Goal: Task Accomplishment & Management: Manage account settings

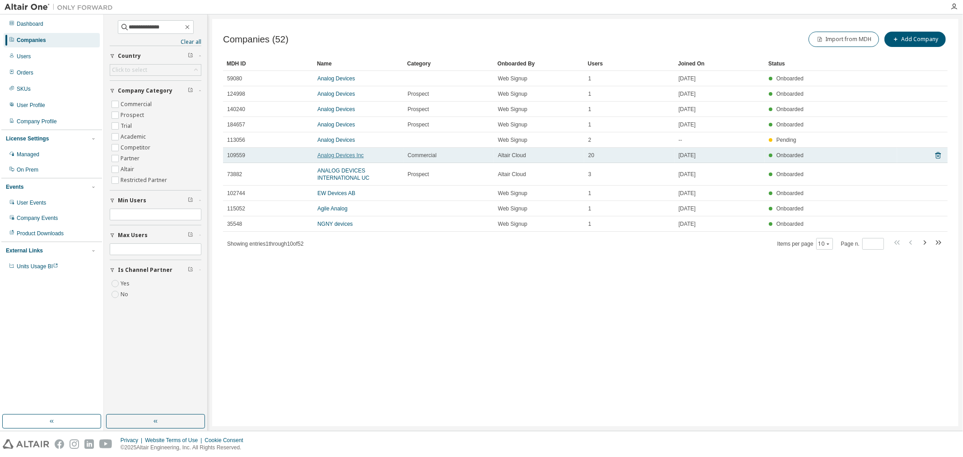
click at [335, 155] on link "Analog Devices Inc" at bounding box center [340, 155] width 46 height 6
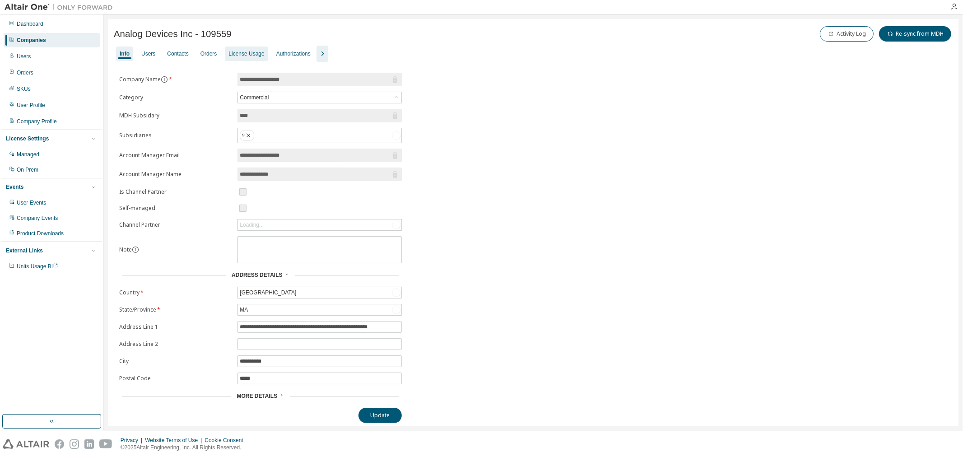
click at [245, 55] on div "License Usage" at bounding box center [246, 53] width 36 height 7
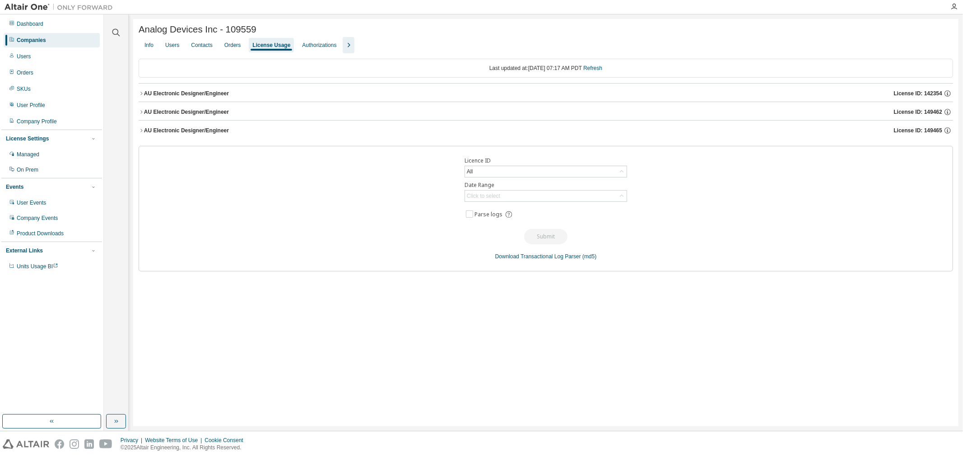
click at [151, 93] on div "AU Electronic Designer/Engineer" at bounding box center [186, 93] width 85 height 7
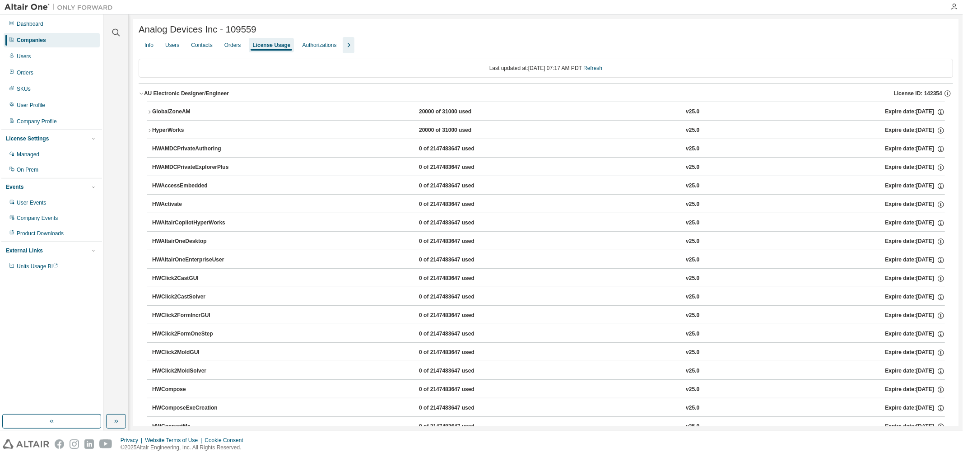
click at [142, 95] on icon "button" at bounding box center [141, 93] width 5 height 5
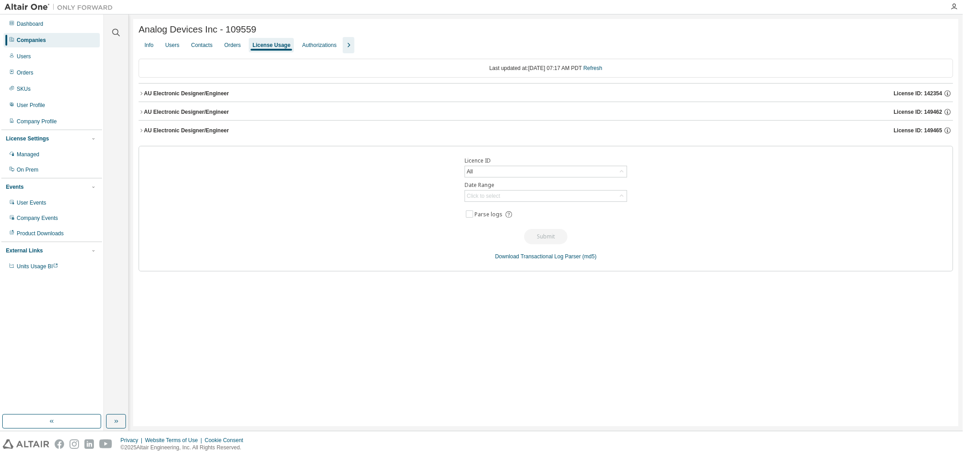
click at [142, 131] on icon "button" at bounding box center [141, 130] width 5 height 5
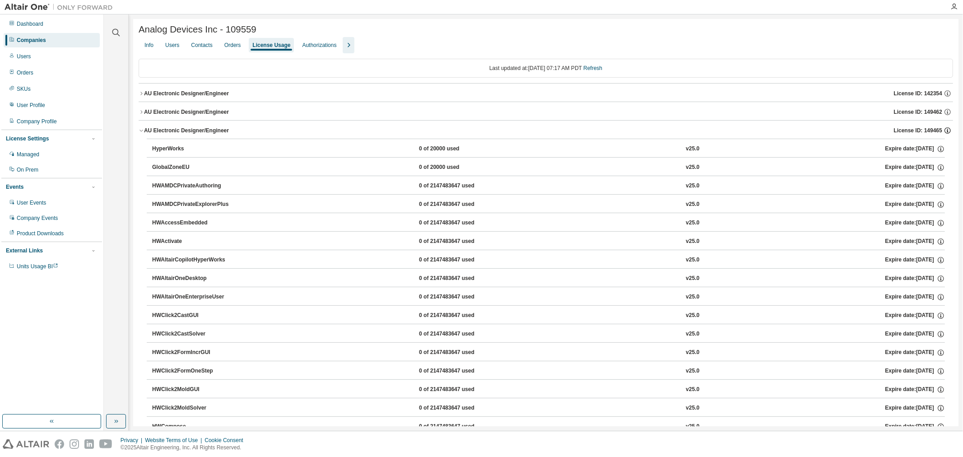
click at [945, 132] on icon "button" at bounding box center [947, 130] width 8 height 8
click at [140, 133] on icon "button" at bounding box center [141, 130] width 5 height 5
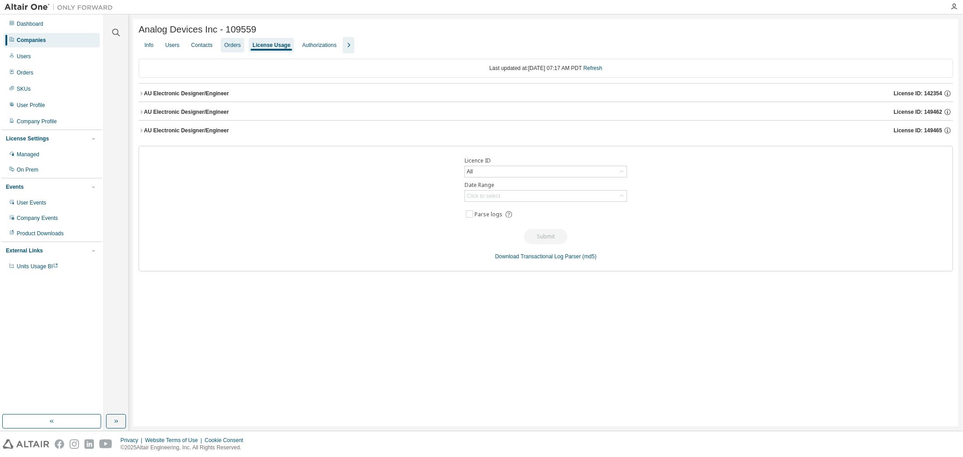
click at [230, 47] on div "Orders" at bounding box center [232, 45] width 17 height 7
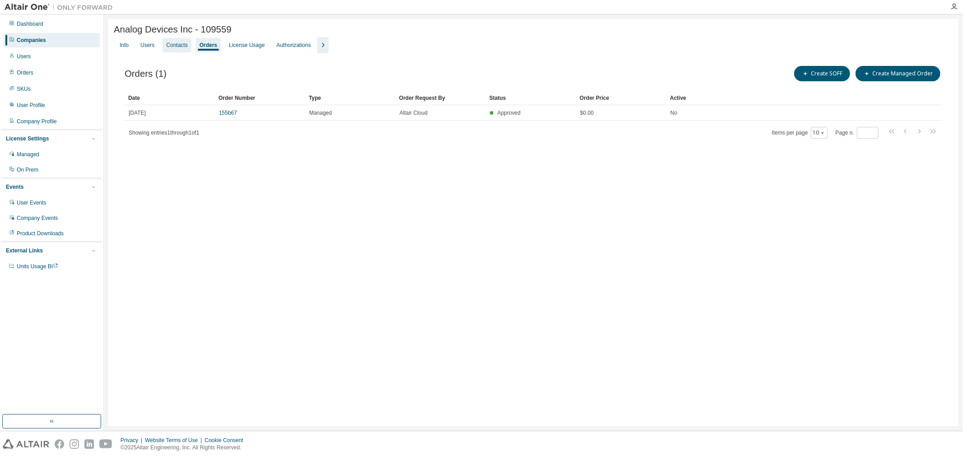
click at [172, 48] on div "Contacts" at bounding box center [176, 45] width 21 height 7
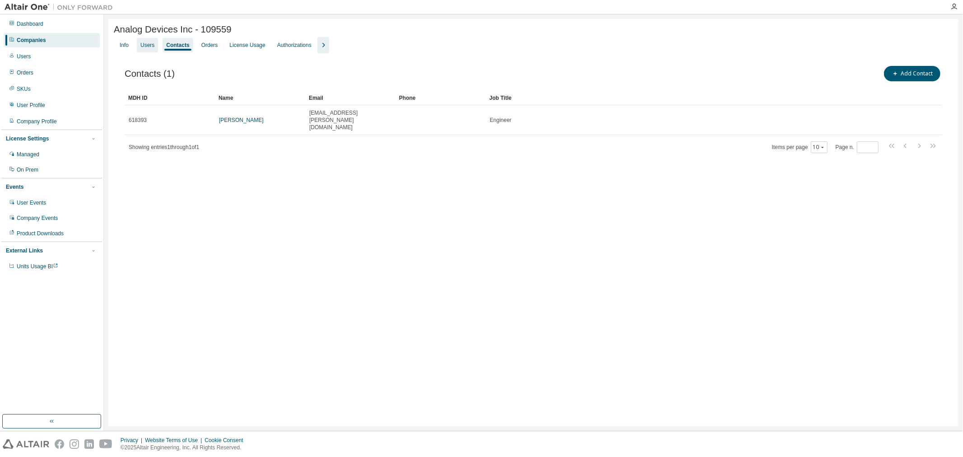
click at [147, 49] on div "Users" at bounding box center [147, 45] width 14 height 7
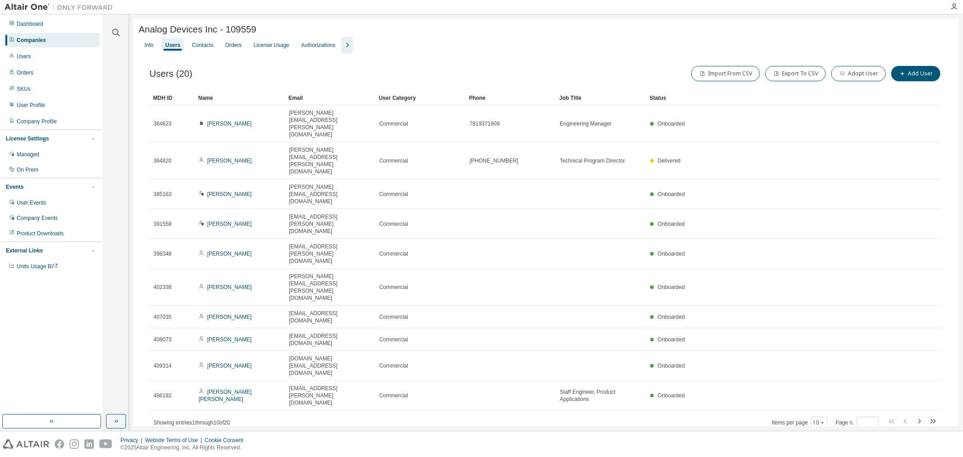
click at [921, 416] on icon "button" at bounding box center [919, 421] width 11 height 11
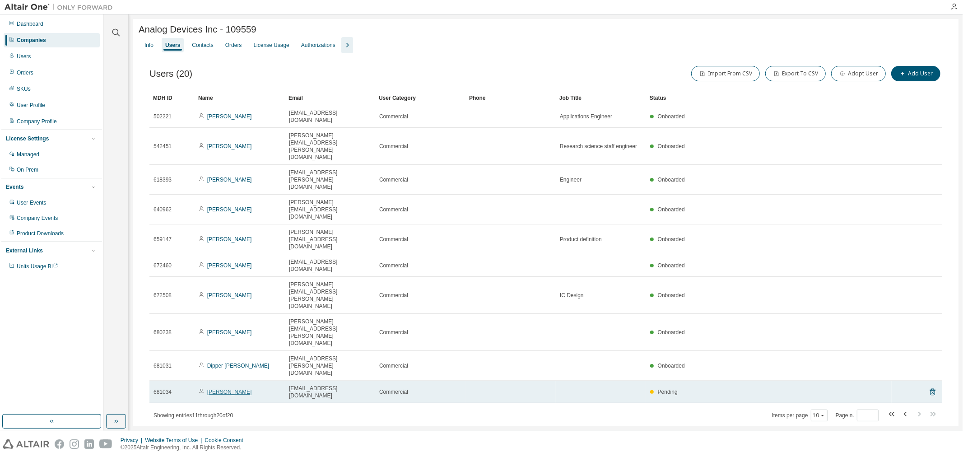
click at [235, 389] on link "[PERSON_NAME]" at bounding box center [229, 392] width 45 height 6
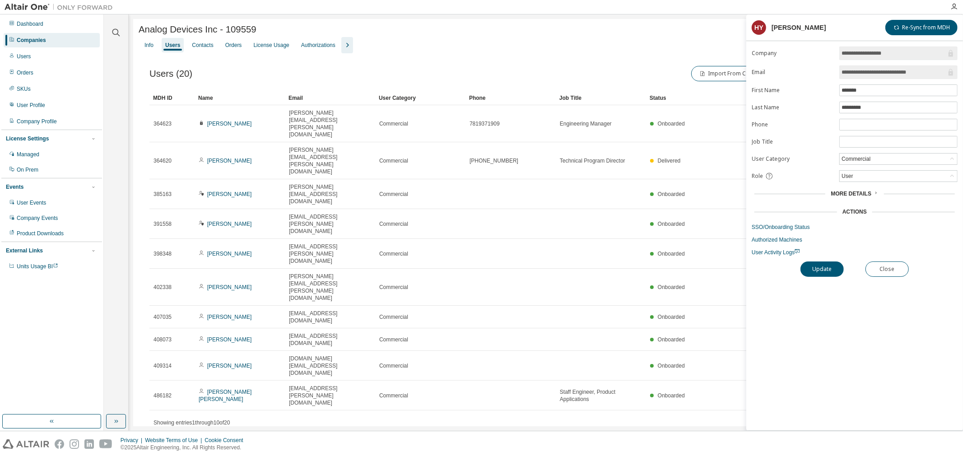
click at [301, 288] on div "Users (20) Import From CSV Export To CSV Adopt User Add User Clear Load Save Sa…" at bounding box center [546, 252] width 814 height 399
click at [612, 320] on div "Analog Devices Inc - 109559 Clear Load Save Save As Field Operator Value Select…" at bounding box center [545, 238] width 825 height 439
click at [789, 227] on link "SSO/Onboarding Status" at bounding box center [855, 226] width 206 height 7
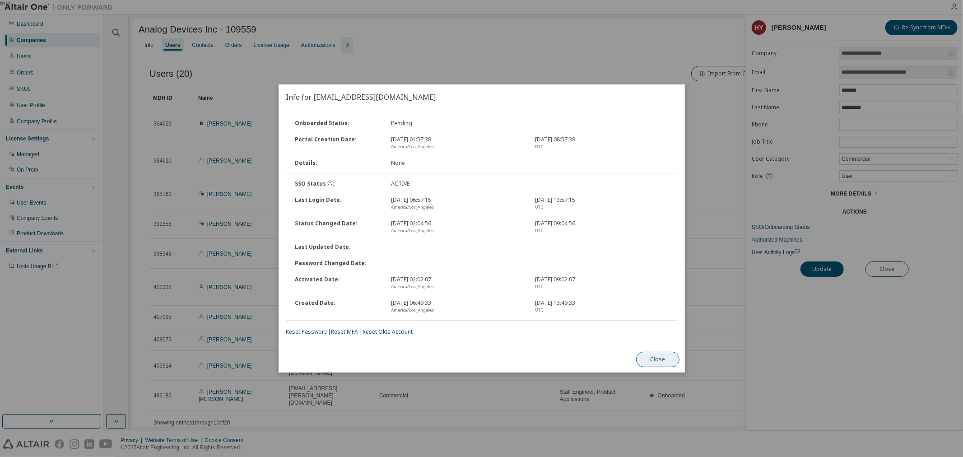
click at [654, 357] on button "Close" at bounding box center [657, 359] width 43 height 15
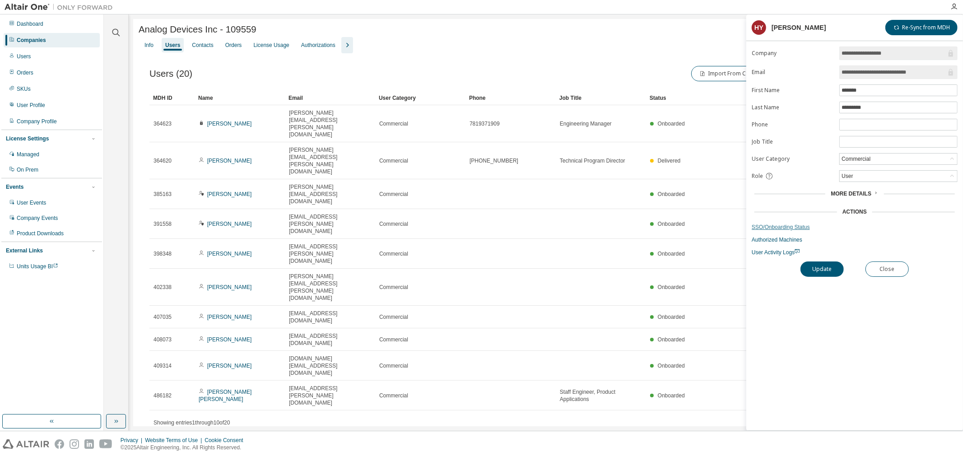
click at [790, 227] on link "SSO/Onboarding Status" at bounding box center [855, 226] width 206 height 7
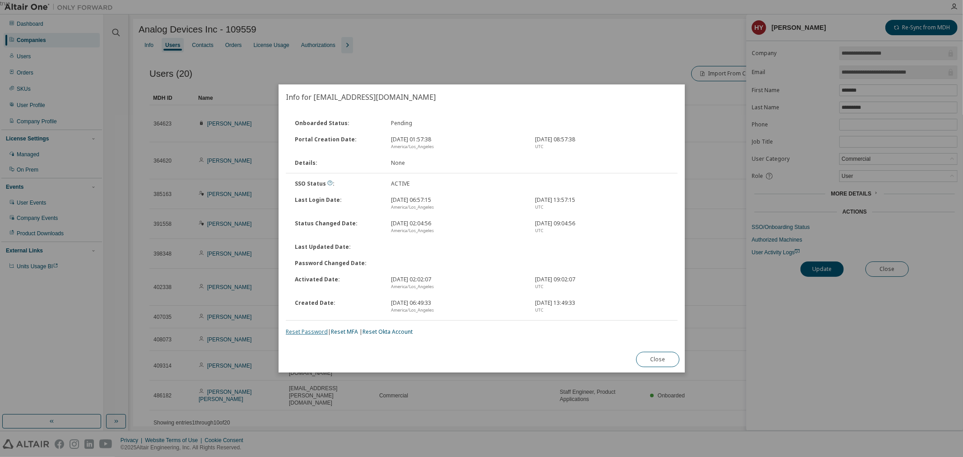
click at [311, 331] on link "Reset Password" at bounding box center [307, 332] width 42 height 8
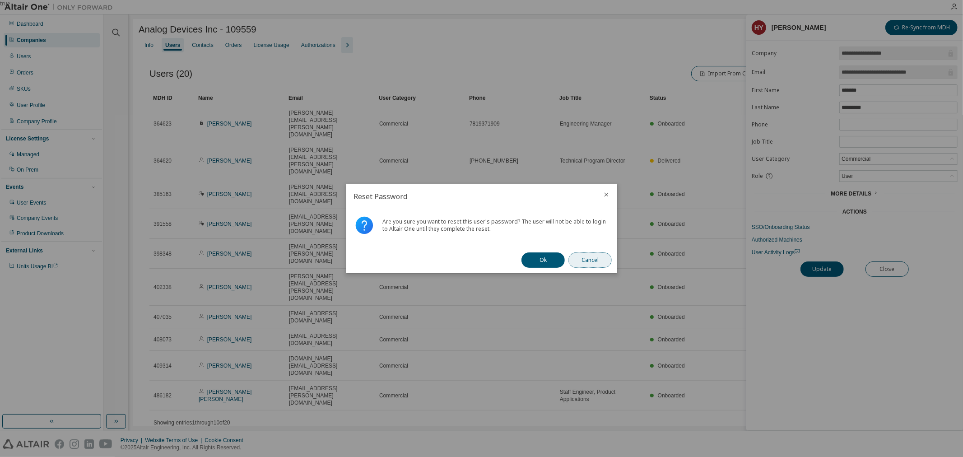
click at [594, 264] on button "Cancel" at bounding box center [589, 259] width 43 height 15
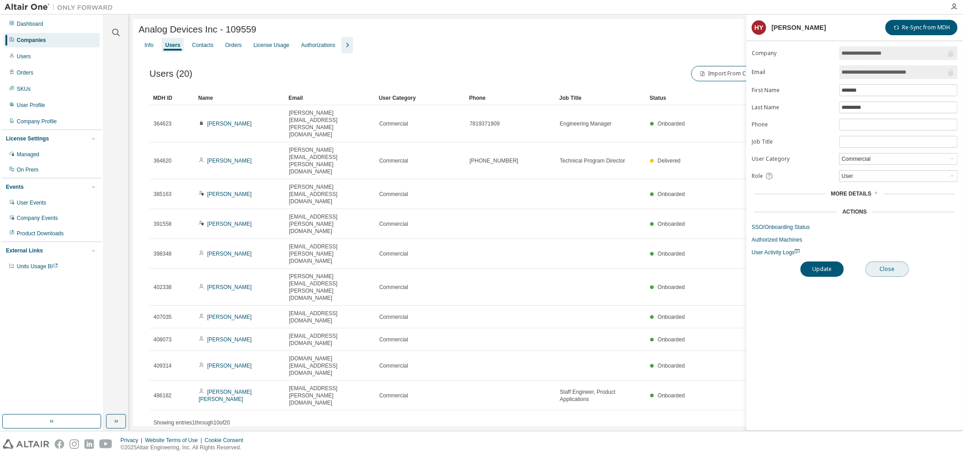
click at [894, 269] on button "Close" at bounding box center [886, 268] width 43 height 15
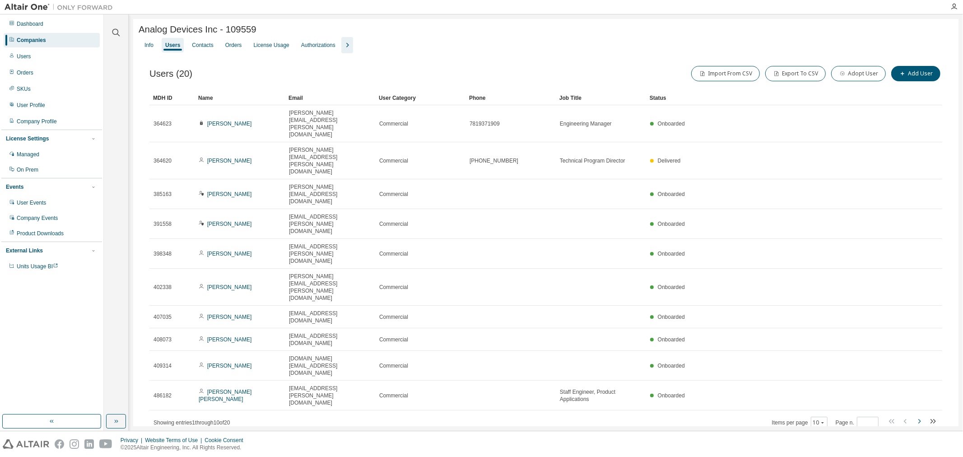
click at [919, 416] on icon "button" at bounding box center [919, 421] width 11 height 11
type input "*"
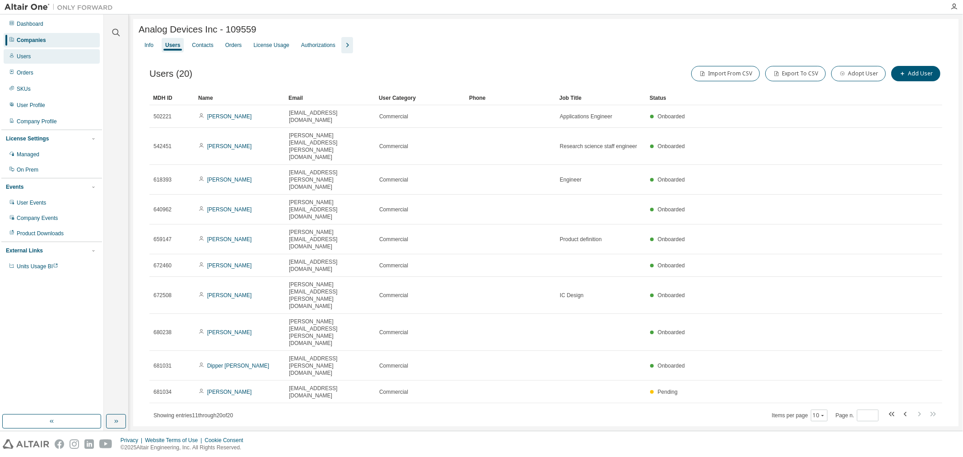
click at [59, 56] on div "Users" at bounding box center [52, 56] width 96 height 14
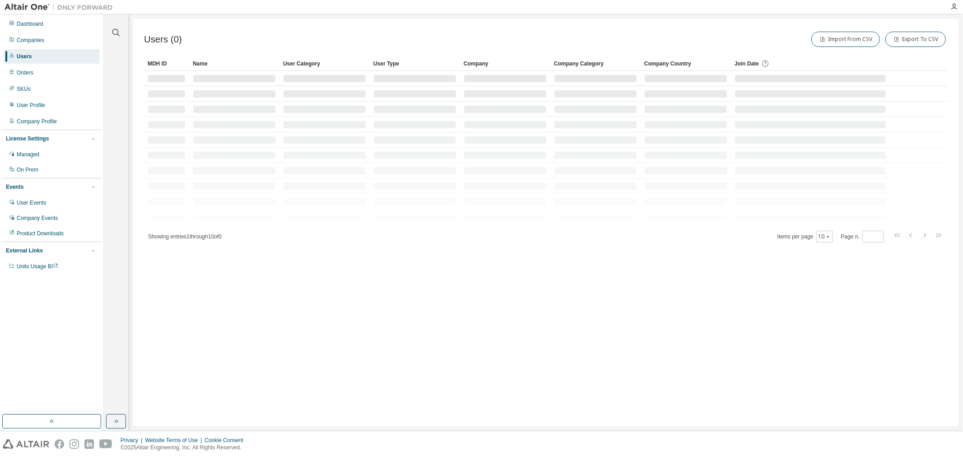
click at [197, 34] on div "Users (0) Import From CSV Export To CSV" at bounding box center [545, 39] width 803 height 19
click at [30, 59] on div "Users" at bounding box center [52, 56] width 96 height 14
click at [119, 34] on icon "button" at bounding box center [116, 32] width 11 height 11
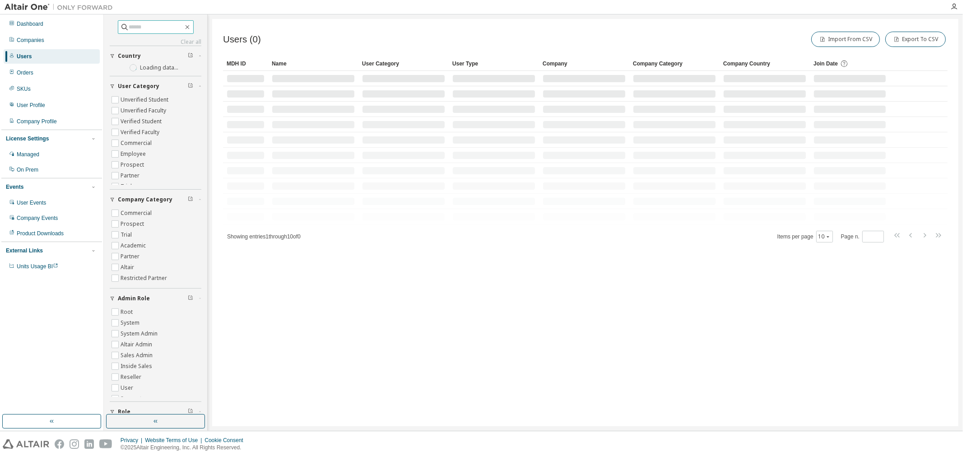
click at [136, 26] on input "text" at bounding box center [156, 27] width 54 height 9
paste input "**********"
type input "**********"
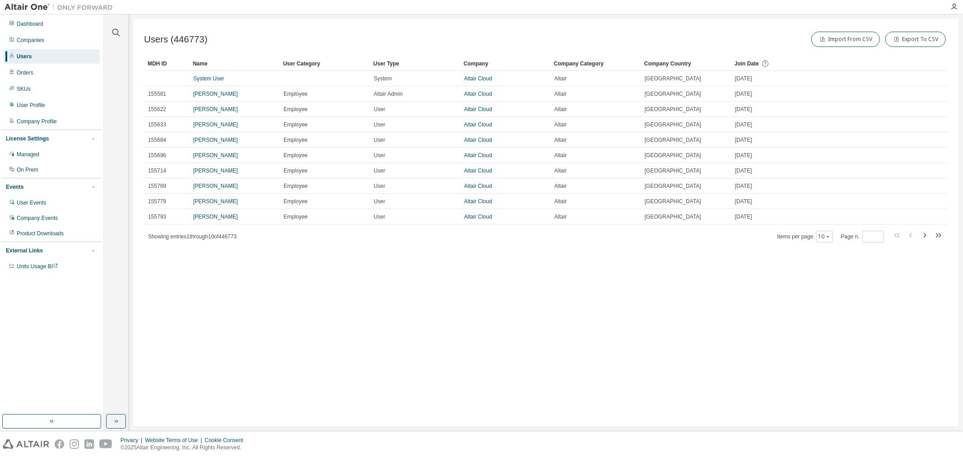
click at [612, 324] on div "Users (446773) Import From CSV Export To CSV Clear Load Save Save As Field Oper…" at bounding box center [545, 222] width 825 height 407
click at [121, 35] on div at bounding box center [116, 27] width 22 height 23
click at [114, 30] on icon "button" at bounding box center [116, 32] width 11 height 11
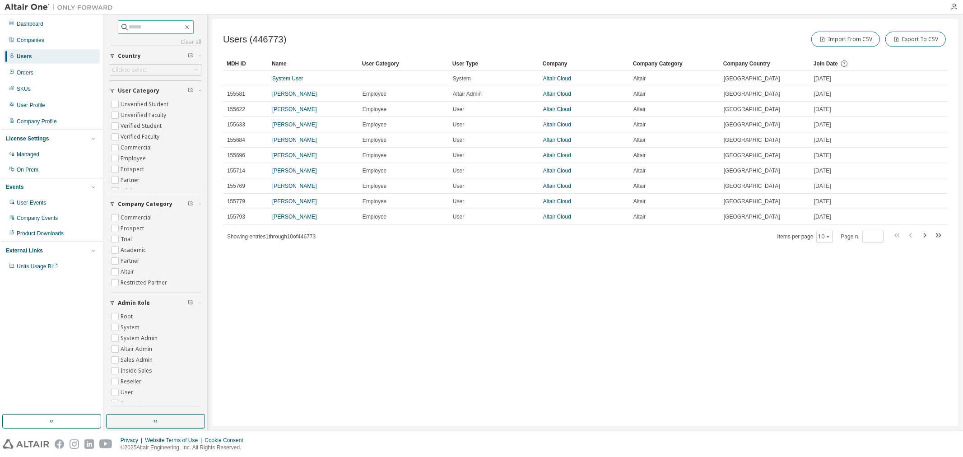
click at [149, 25] on input "text" at bounding box center [156, 27] width 54 height 9
paste input "**********"
type input "**********"
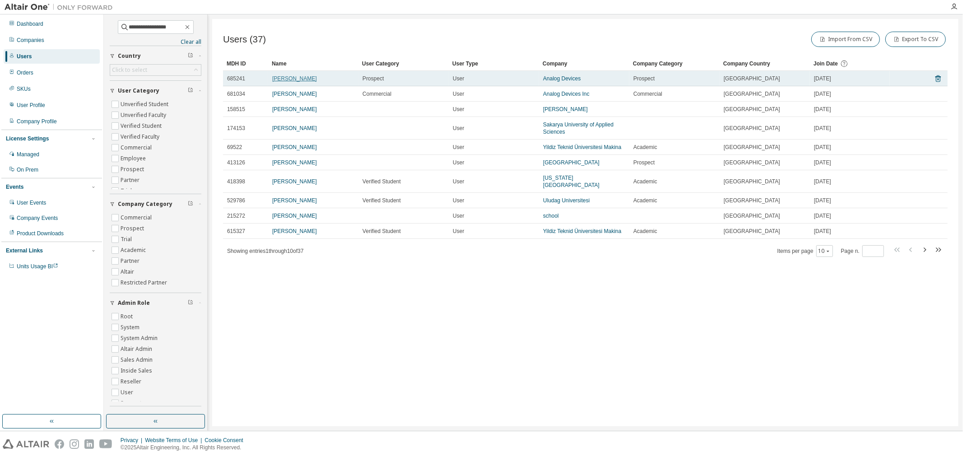
click at [304, 77] on link "[PERSON_NAME]" at bounding box center [294, 78] width 45 height 6
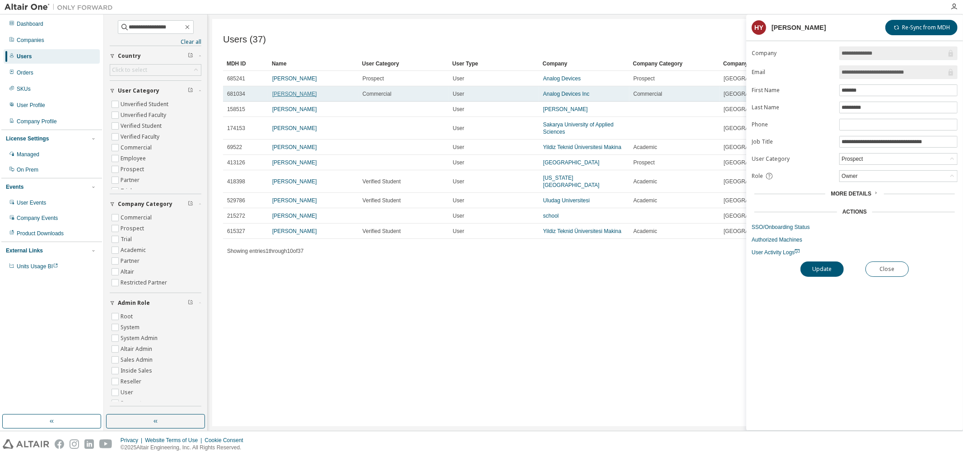
click at [298, 93] on link "[PERSON_NAME]" at bounding box center [294, 94] width 45 height 6
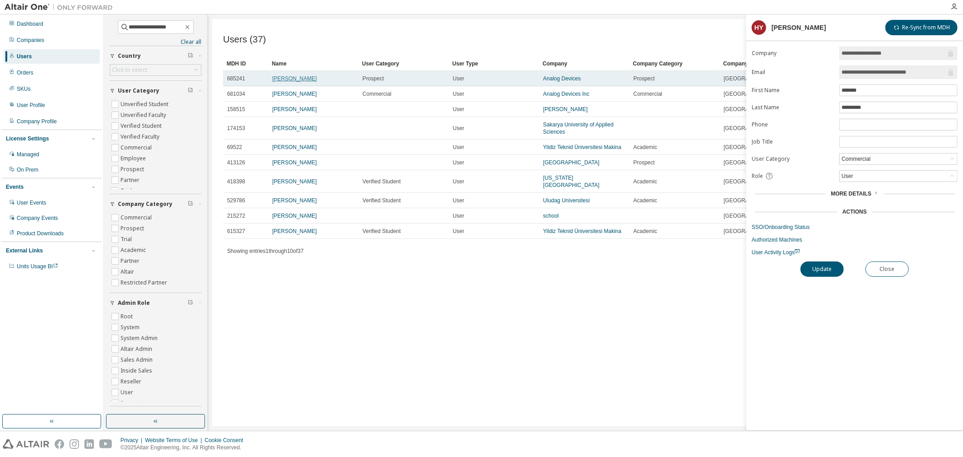
click at [299, 80] on link "[PERSON_NAME]" at bounding box center [294, 78] width 45 height 6
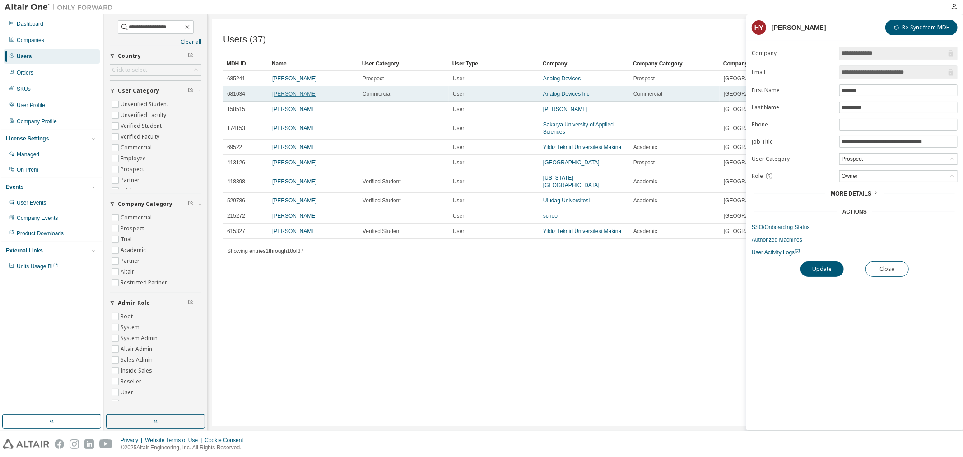
click at [299, 93] on link "[PERSON_NAME]" at bounding box center [294, 94] width 45 height 6
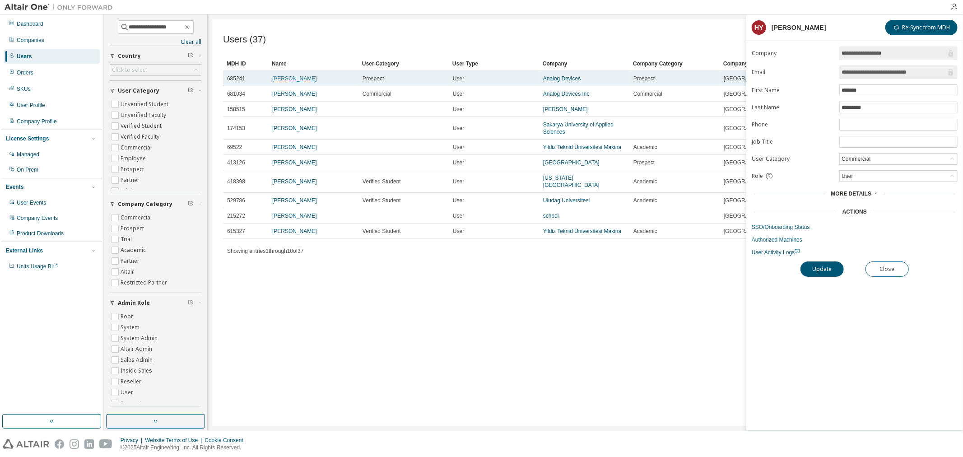
click at [299, 77] on link "[PERSON_NAME]" at bounding box center [294, 78] width 45 height 6
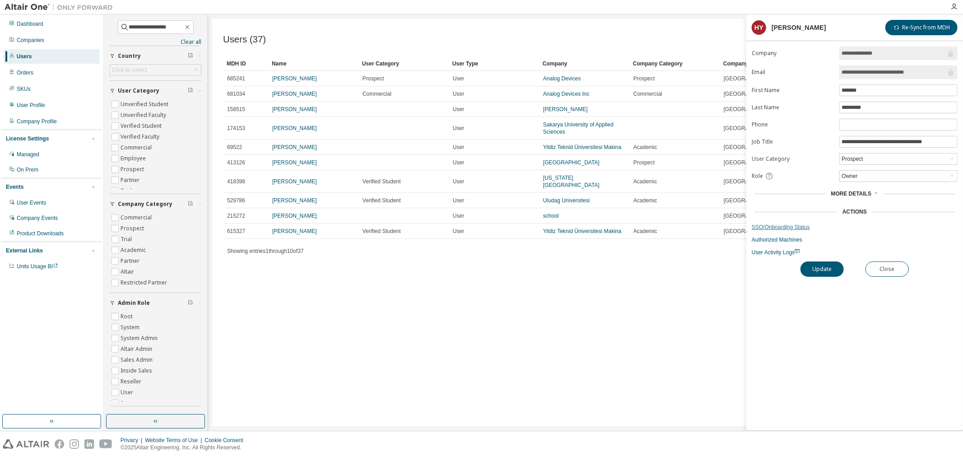
click at [798, 225] on link "SSO/Onboarding Status" at bounding box center [855, 226] width 206 height 7
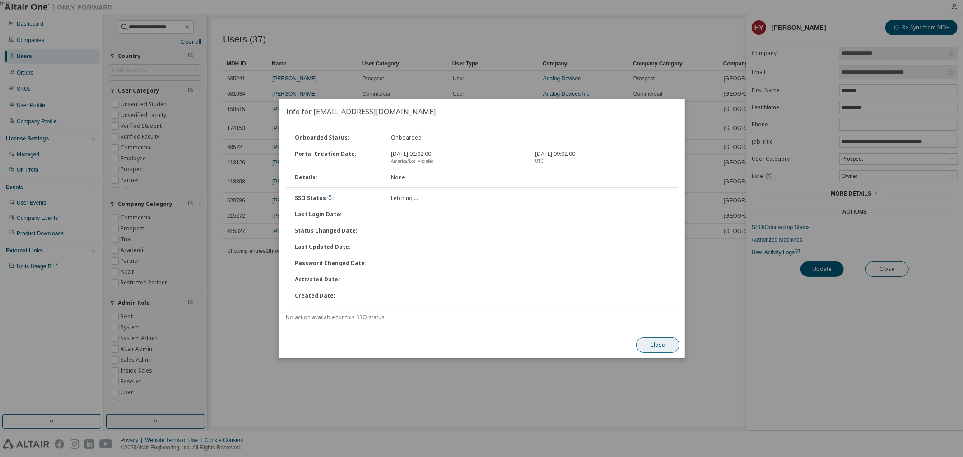
click at [659, 339] on button "Close" at bounding box center [657, 344] width 43 height 15
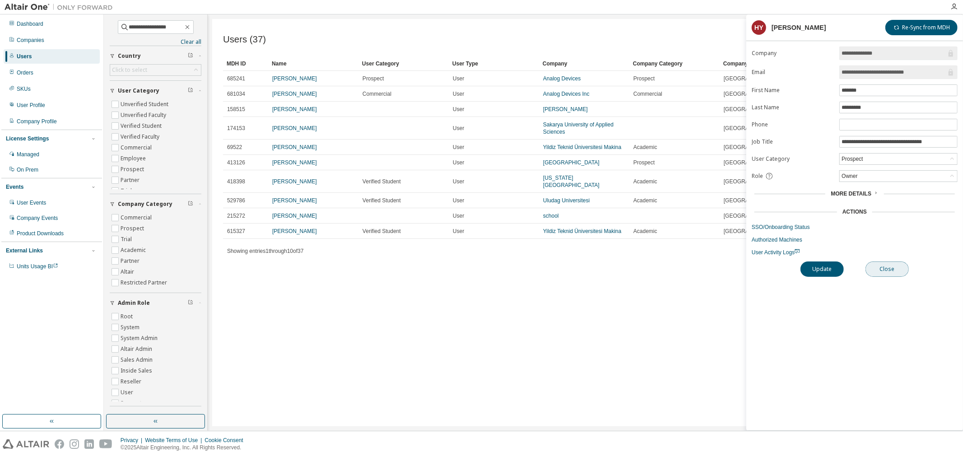
click at [891, 267] on button "Close" at bounding box center [886, 268] width 43 height 15
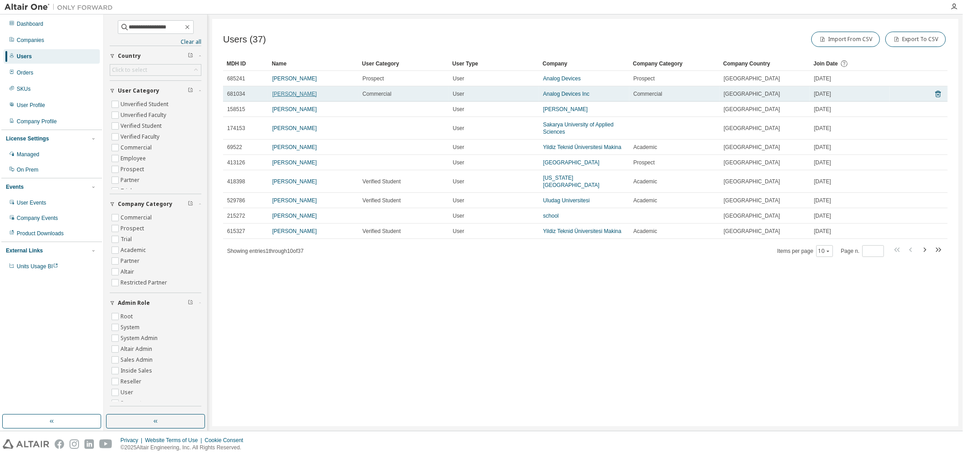
click at [286, 92] on link "[PERSON_NAME]" at bounding box center [294, 94] width 45 height 6
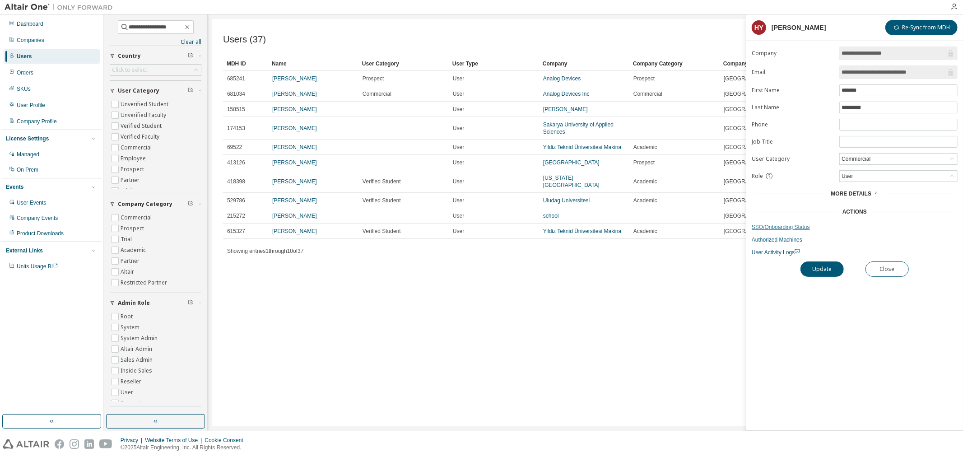
click at [783, 226] on link "SSO/Onboarding Status" at bounding box center [855, 226] width 206 height 7
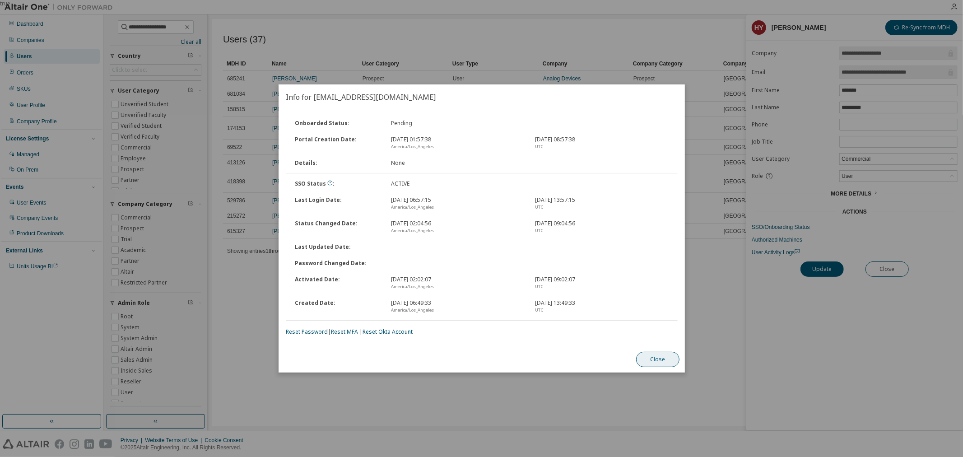
click at [655, 347] on div "Close" at bounding box center [658, 359] width 54 height 26
click at [664, 354] on button "Close" at bounding box center [657, 359] width 43 height 15
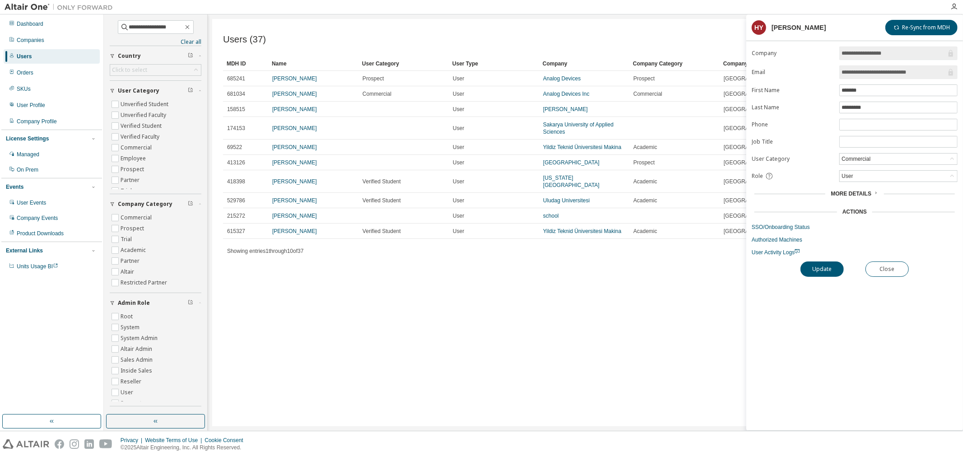
click at [863, 191] on span "More Details" at bounding box center [851, 193] width 41 height 6
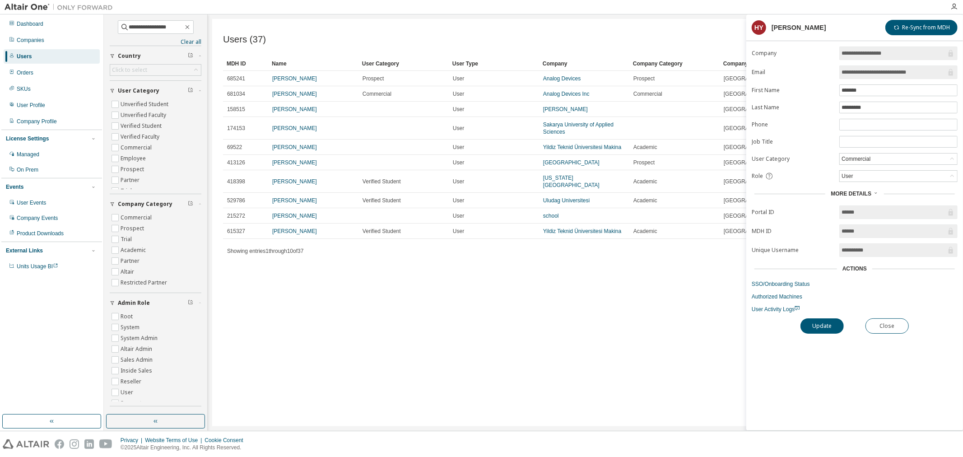
click at [863, 191] on span "More Details" at bounding box center [851, 193] width 41 height 6
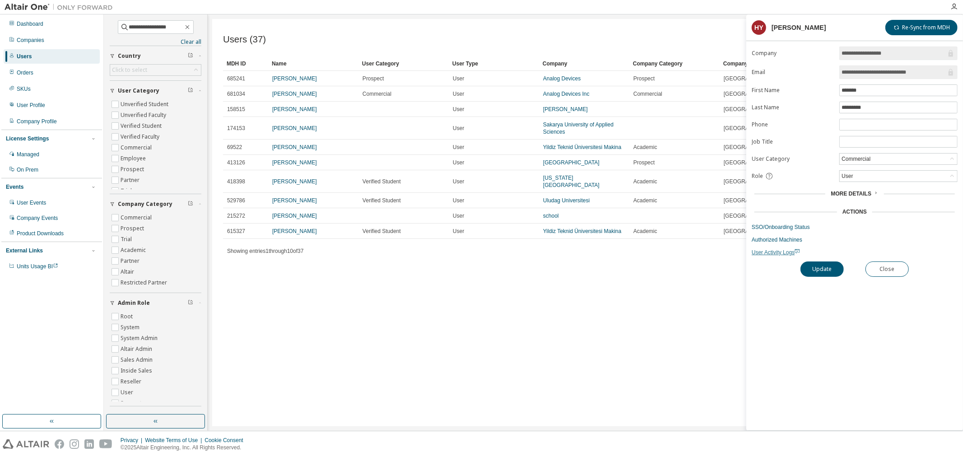
click at [769, 254] on span "User Activity Logs" at bounding box center [776, 252] width 48 height 6
click at [889, 269] on button "Close" at bounding box center [886, 268] width 43 height 15
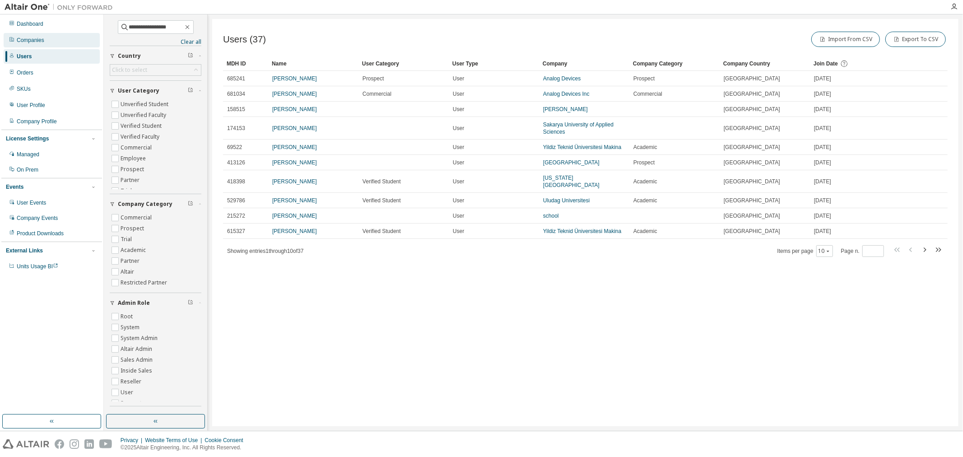
click at [43, 37] on div "Companies" at bounding box center [52, 40] width 96 height 14
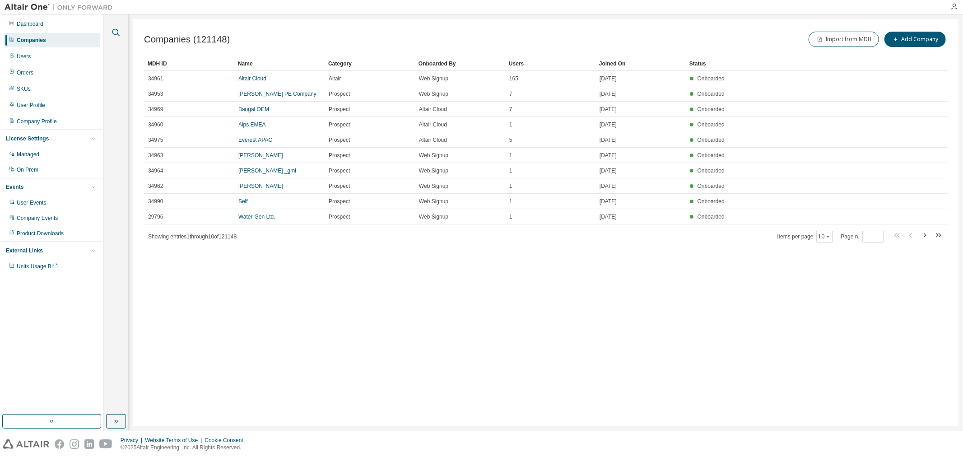
click at [119, 31] on icon "button" at bounding box center [116, 32] width 11 height 11
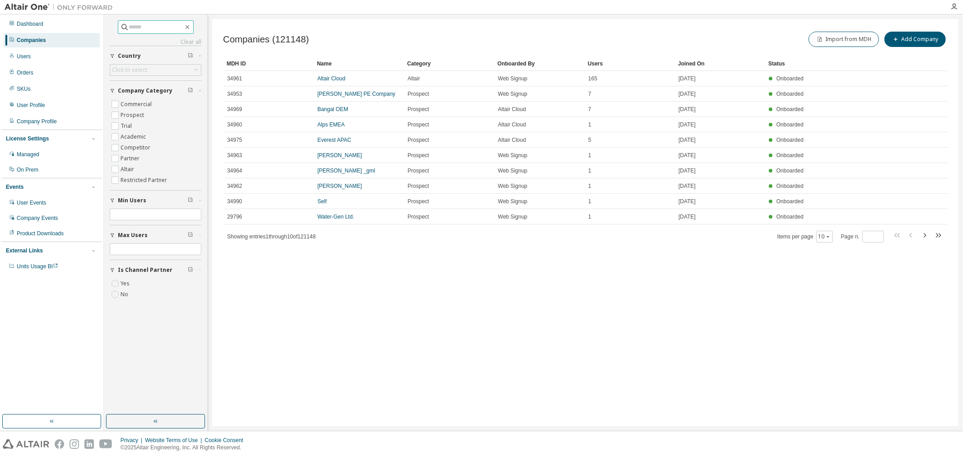
click at [156, 33] on span at bounding box center [156, 27] width 76 height 14
click at [151, 26] on input "text" at bounding box center [156, 27] width 54 height 9
type input "**********"
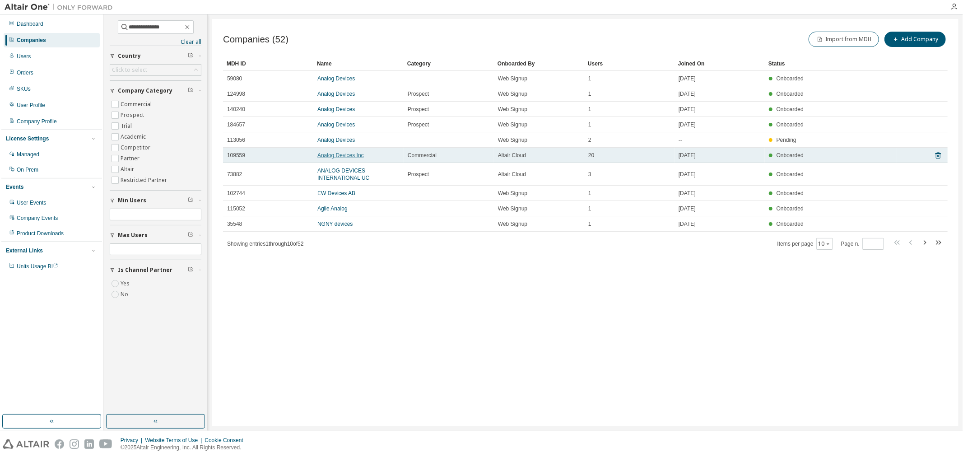
click at [344, 152] on link "Analog Devices Inc" at bounding box center [340, 155] width 46 height 6
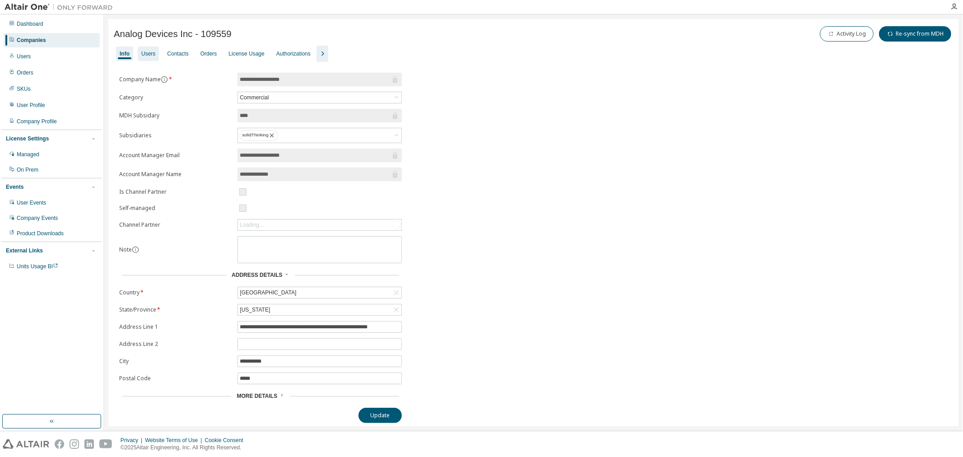
click at [154, 51] on div "Users" at bounding box center [148, 53] width 14 height 7
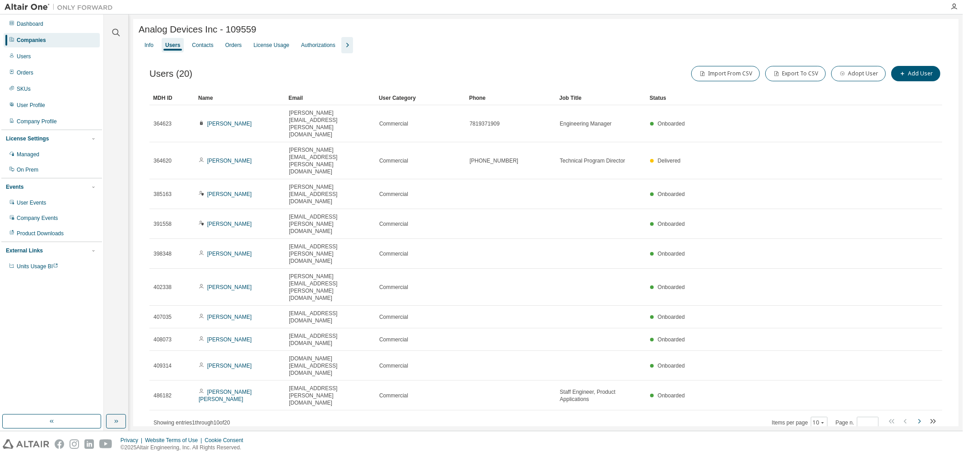
click at [919, 416] on icon "button" at bounding box center [919, 421] width 11 height 11
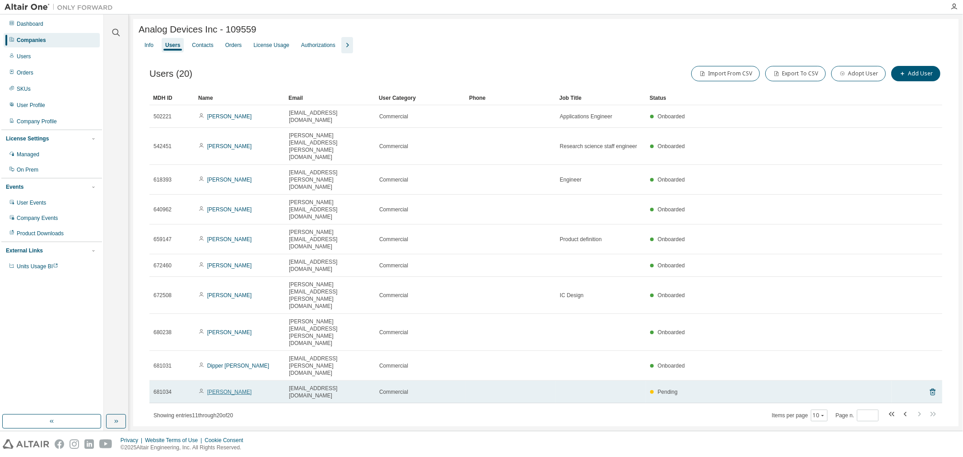
click at [219, 389] on link "[PERSON_NAME]" at bounding box center [229, 392] width 45 height 6
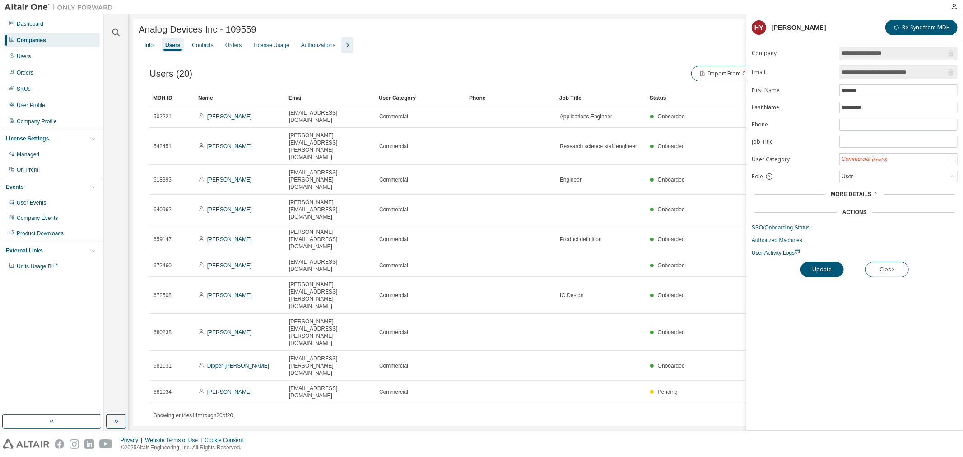
type input "*"
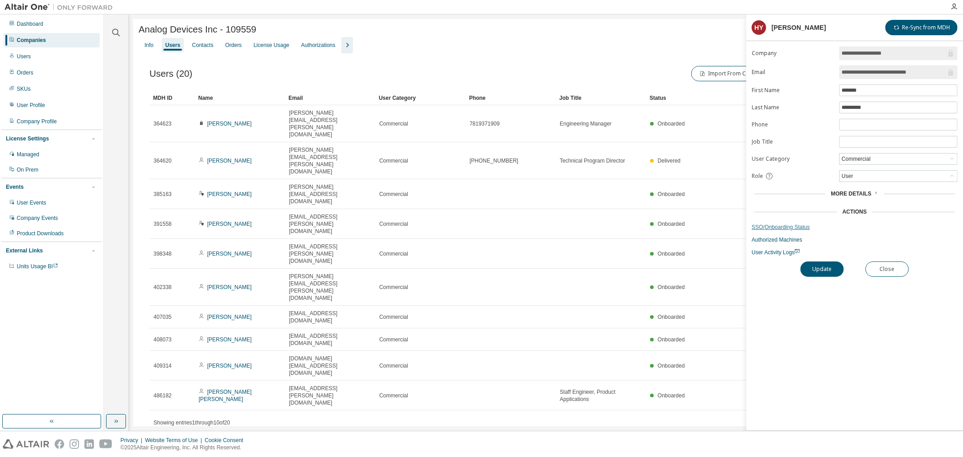
click at [795, 227] on link "SSO/Onboarding Status" at bounding box center [855, 226] width 206 height 7
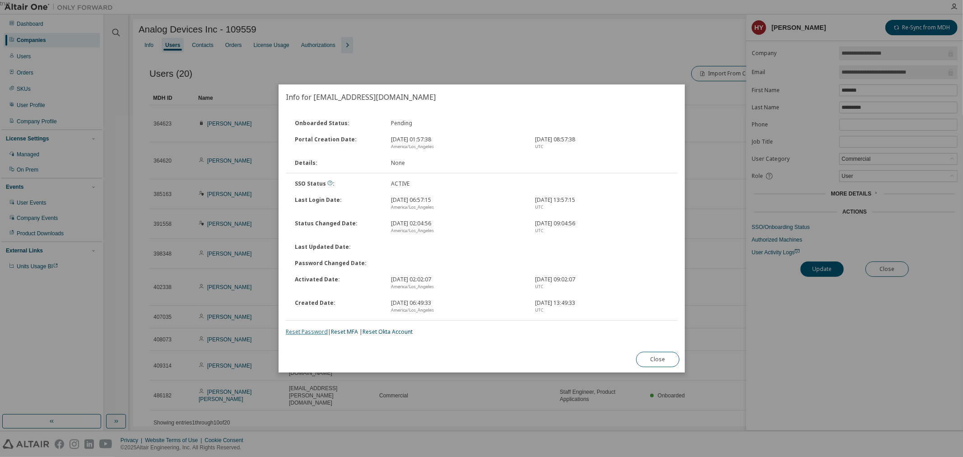
click at [308, 332] on link "Reset Password" at bounding box center [307, 332] width 42 height 8
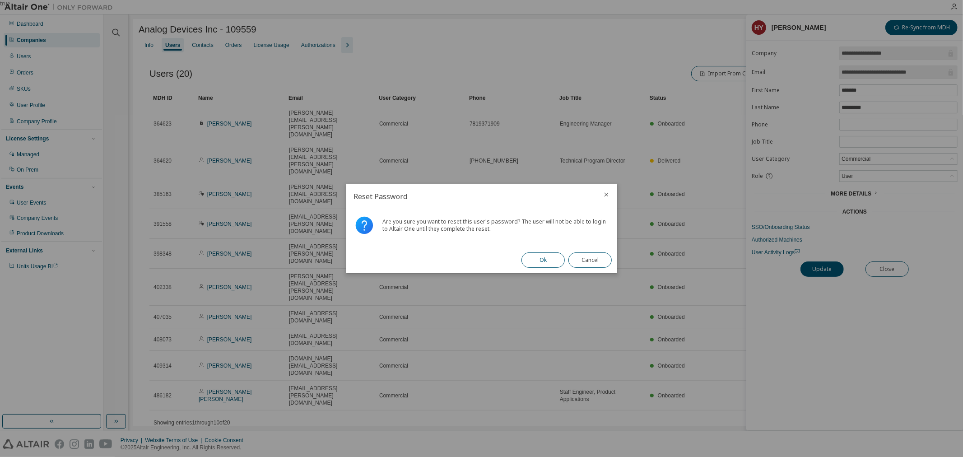
click at [541, 256] on button "Ok" at bounding box center [542, 259] width 43 height 15
click at [592, 256] on button "Close" at bounding box center [589, 259] width 43 height 15
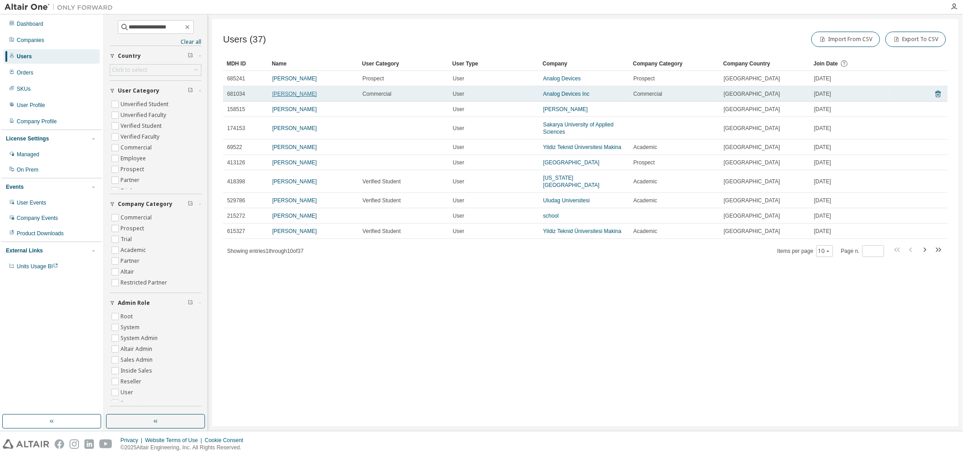
click at [308, 95] on link "[PERSON_NAME]" at bounding box center [294, 94] width 45 height 6
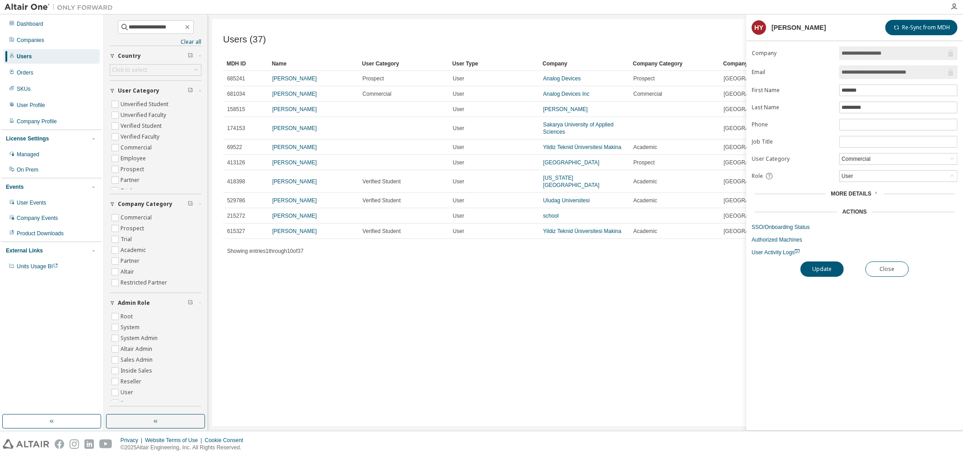
drag, startPoint x: 842, startPoint y: 71, endPoint x: 950, endPoint y: 70, distance: 108.3
click at [950, 70] on span "**********" at bounding box center [898, 72] width 118 height 14
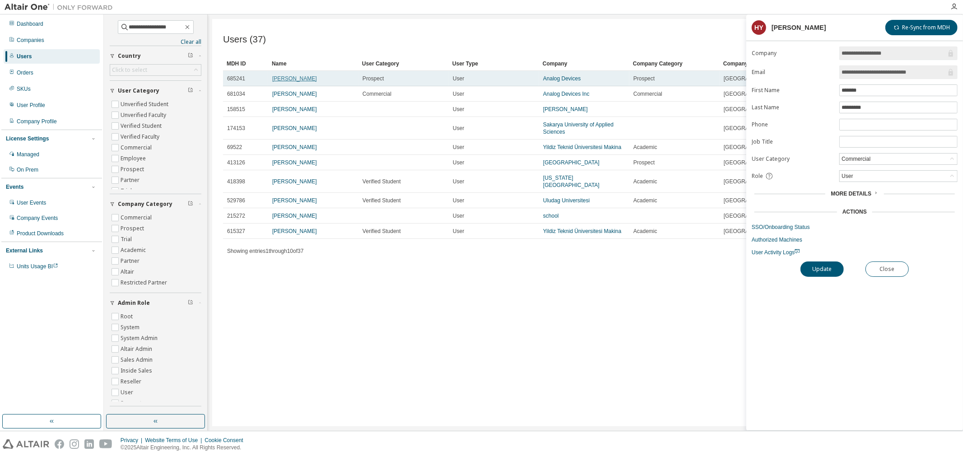
click at [299, 80] on link "[PERSON_NAME]" at bounding box center [294, 78] width 45 height 6
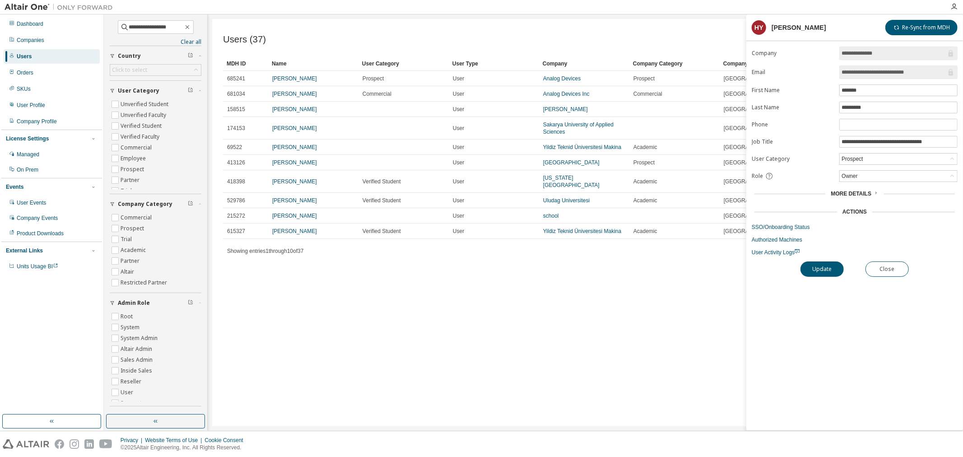
drag, startPoint x: 930, startPoint y: 70, endPoint x: 813, endPoint y: 74, distance: 116.6
click at [813, 74] on form "**********" at bounding box center [855, 150] width 206 height 209
click at [889, 269] on button "Close" at bounding box center [886, 268] width 43 height 15
